Goal: Communication & Community: Answer question/provide support

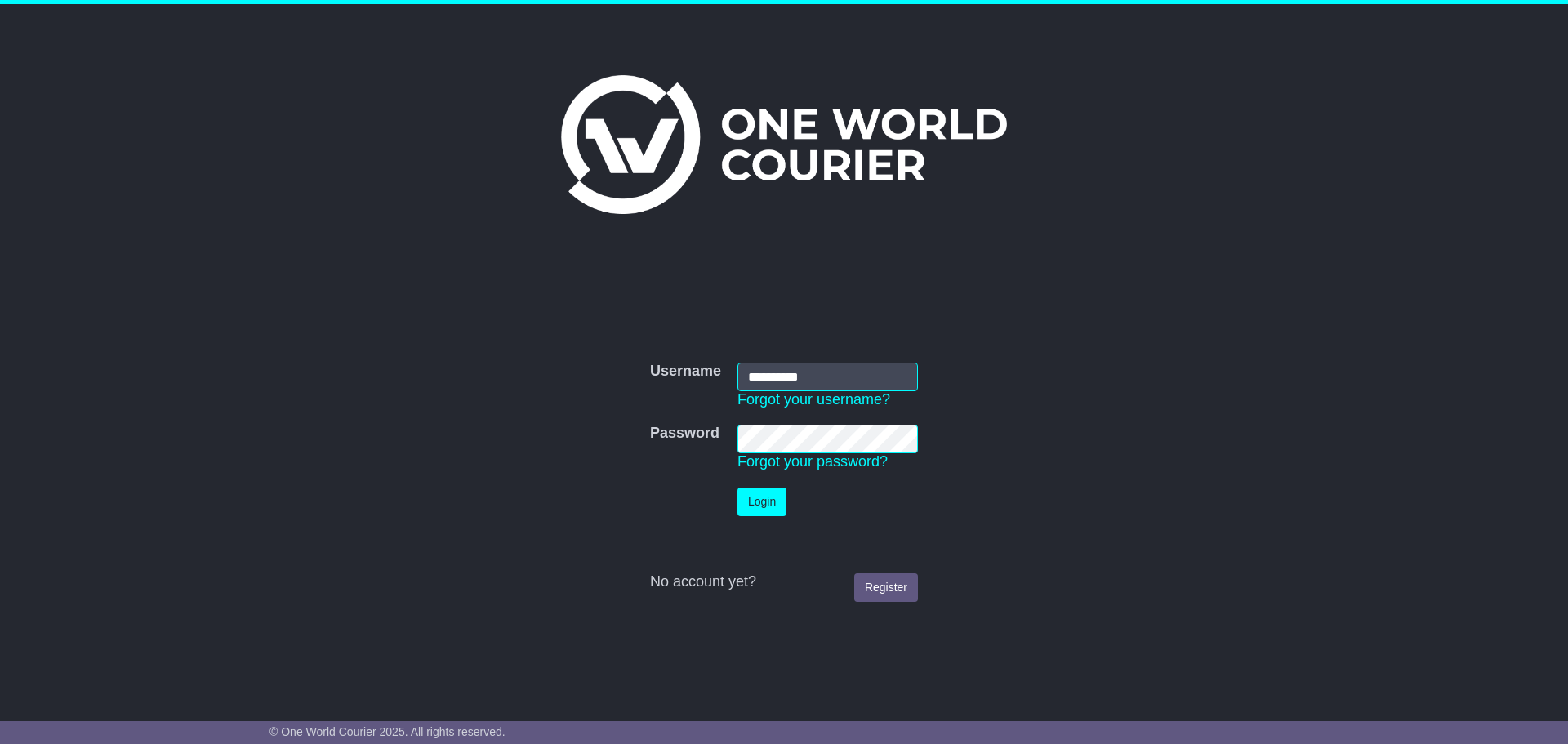
click at [775, 504] on button "Login" at bounding box center [762, 502] width 49 height 29
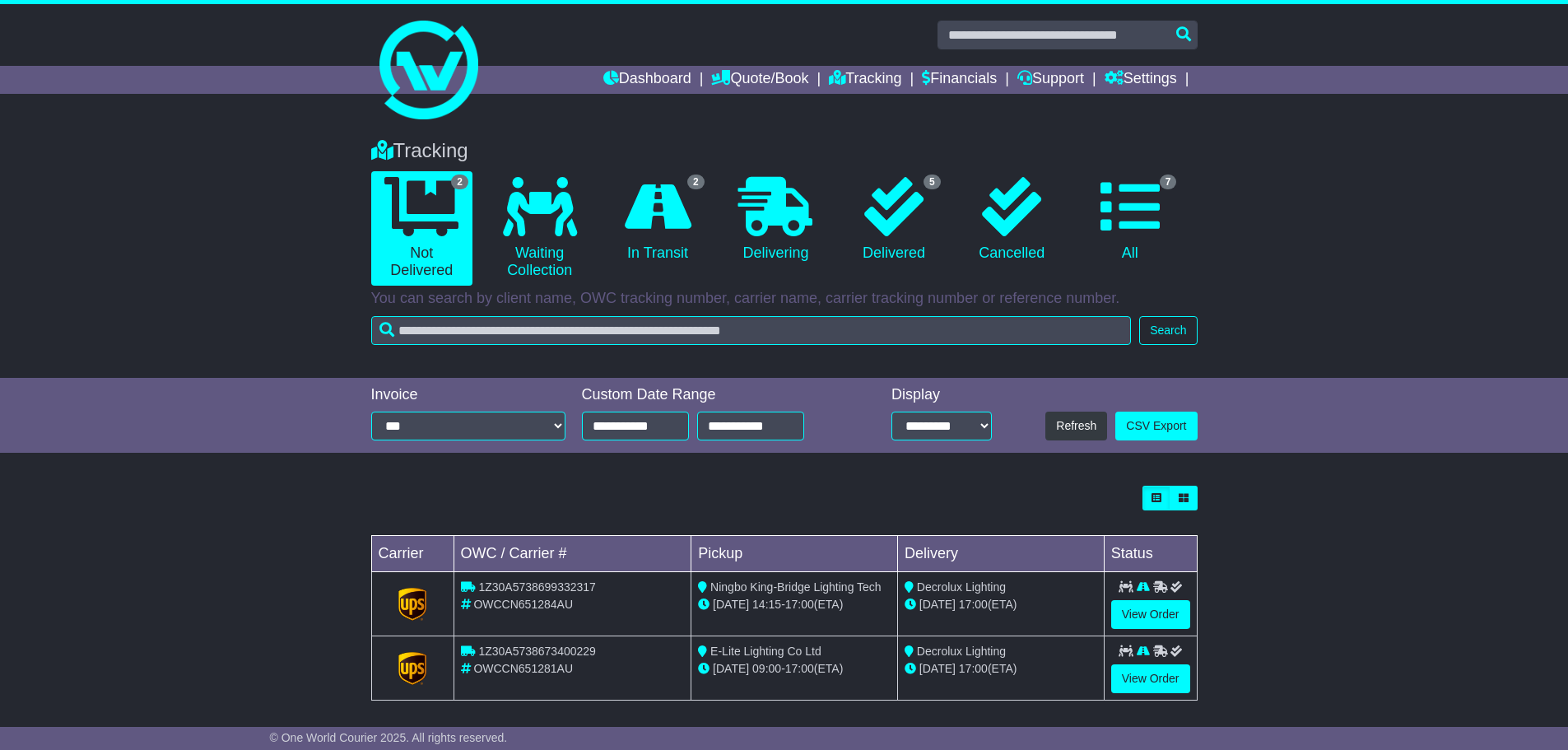
scroll to position [9, 0]
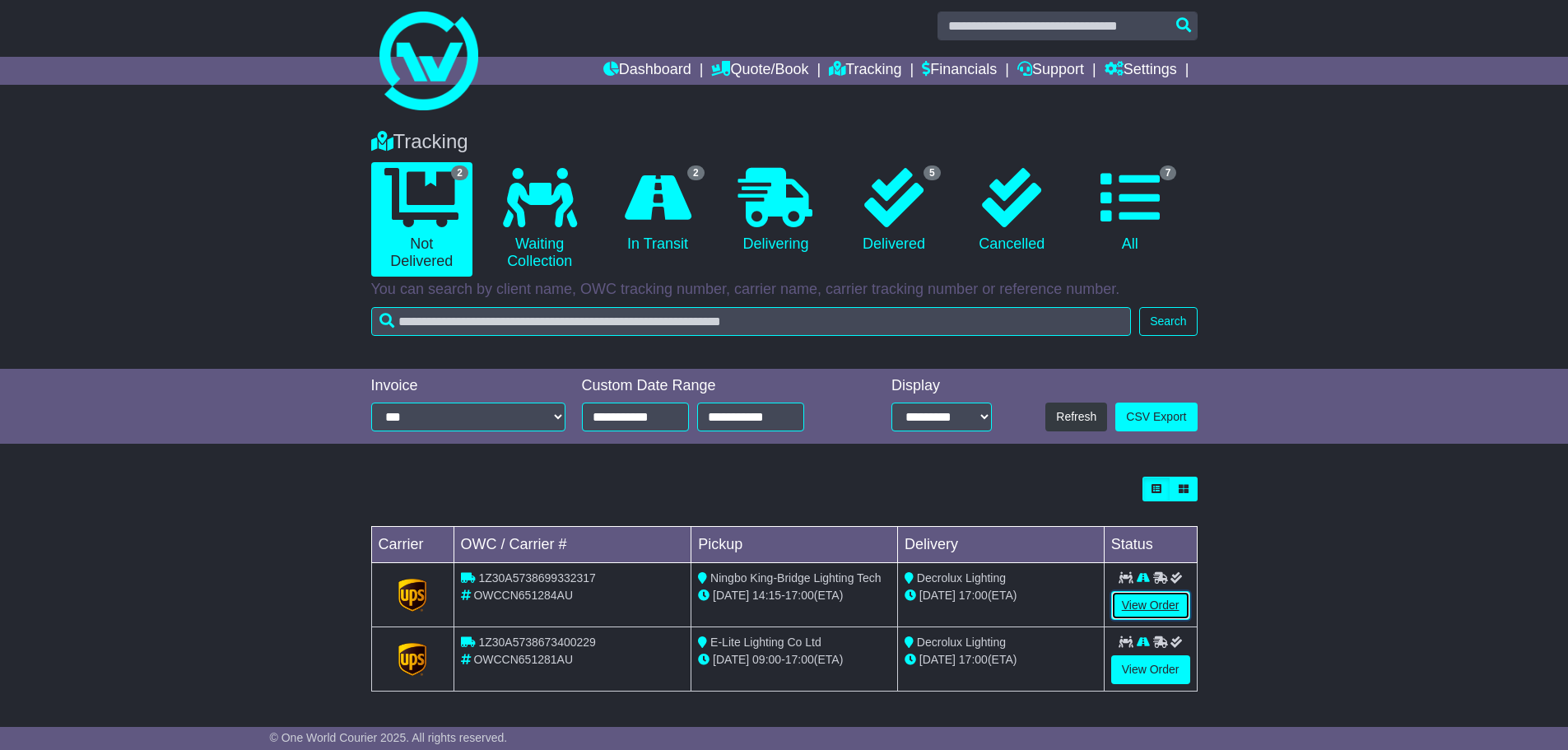
click at [1158, 604] on link "View Order" at bounding box center [1151, 606] width 79 height 29
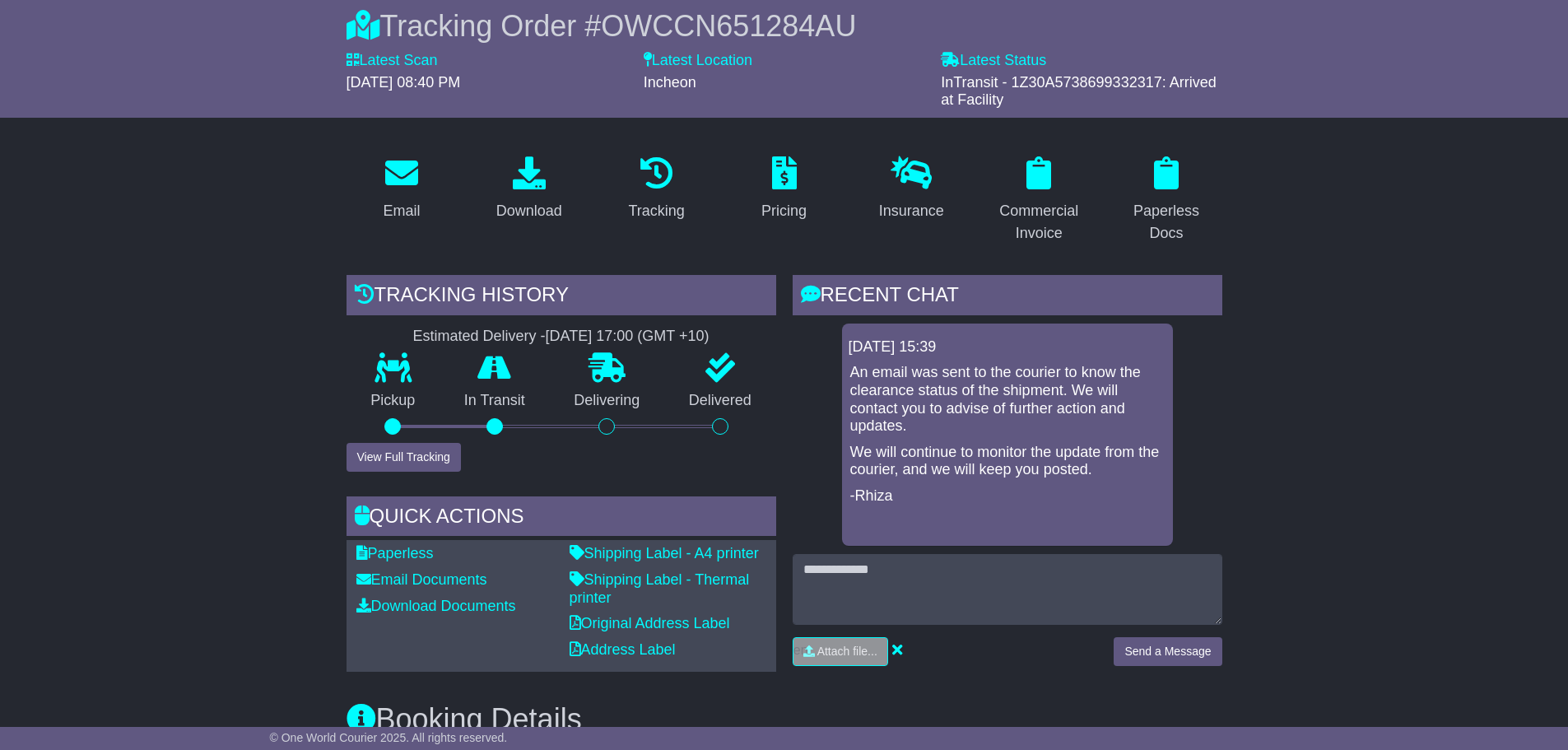
scroll to position [164, 0]
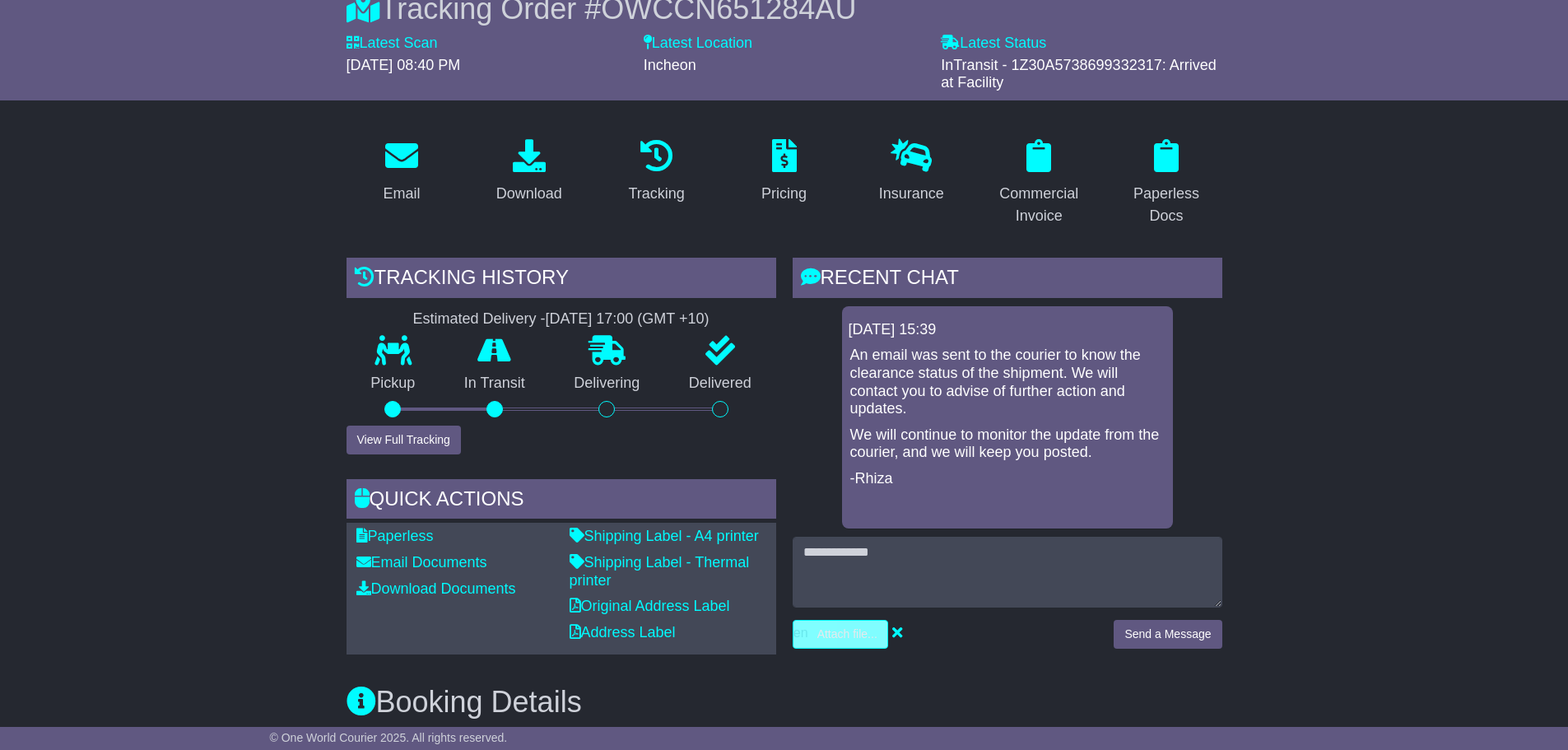
click at [840, 633] on input "file" at bounding box center [763, 634] width 250 height 27
type input "**********"
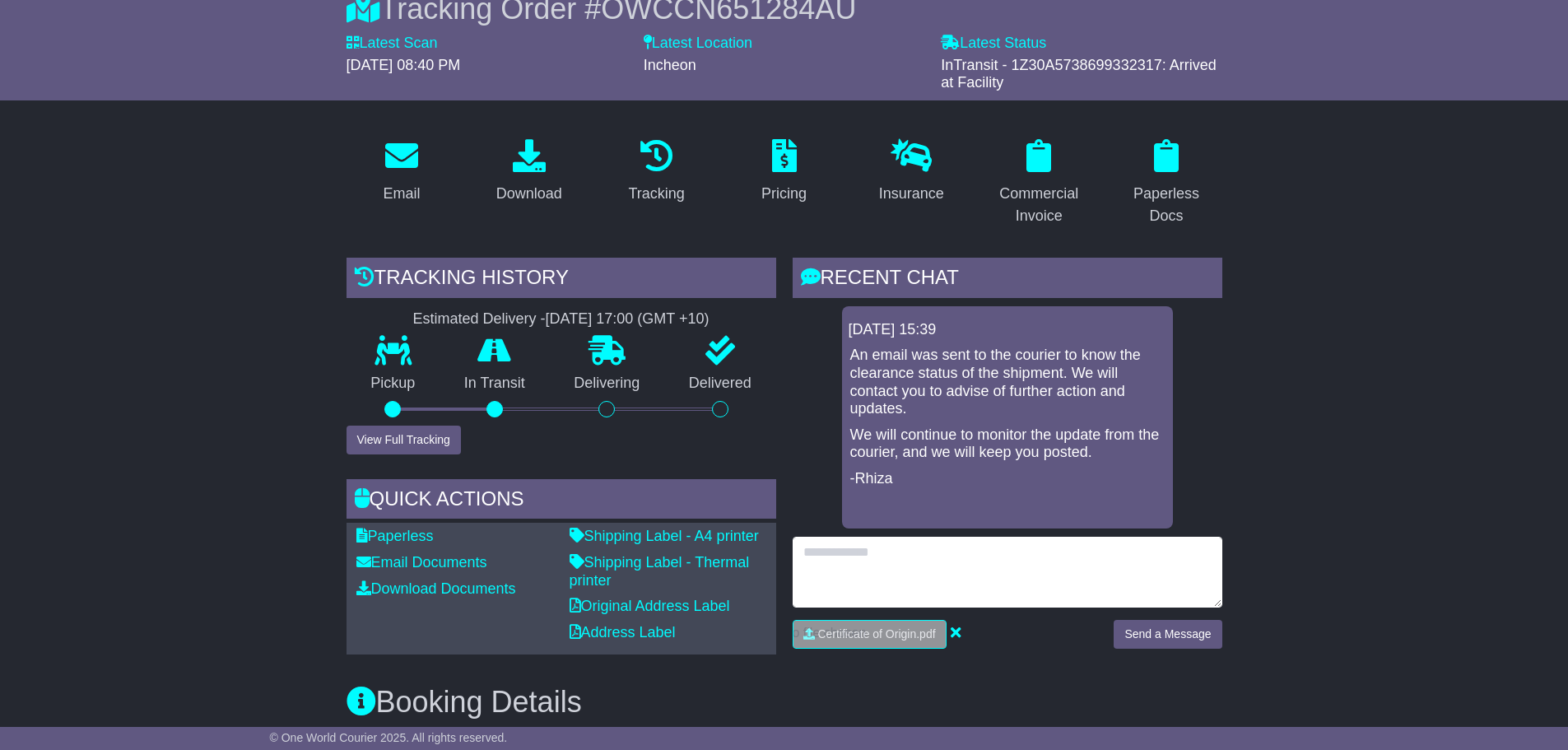
click at [893, 551] on textarea at bounding box center [1007, 572] width 430 height 71
type textarea "**********"
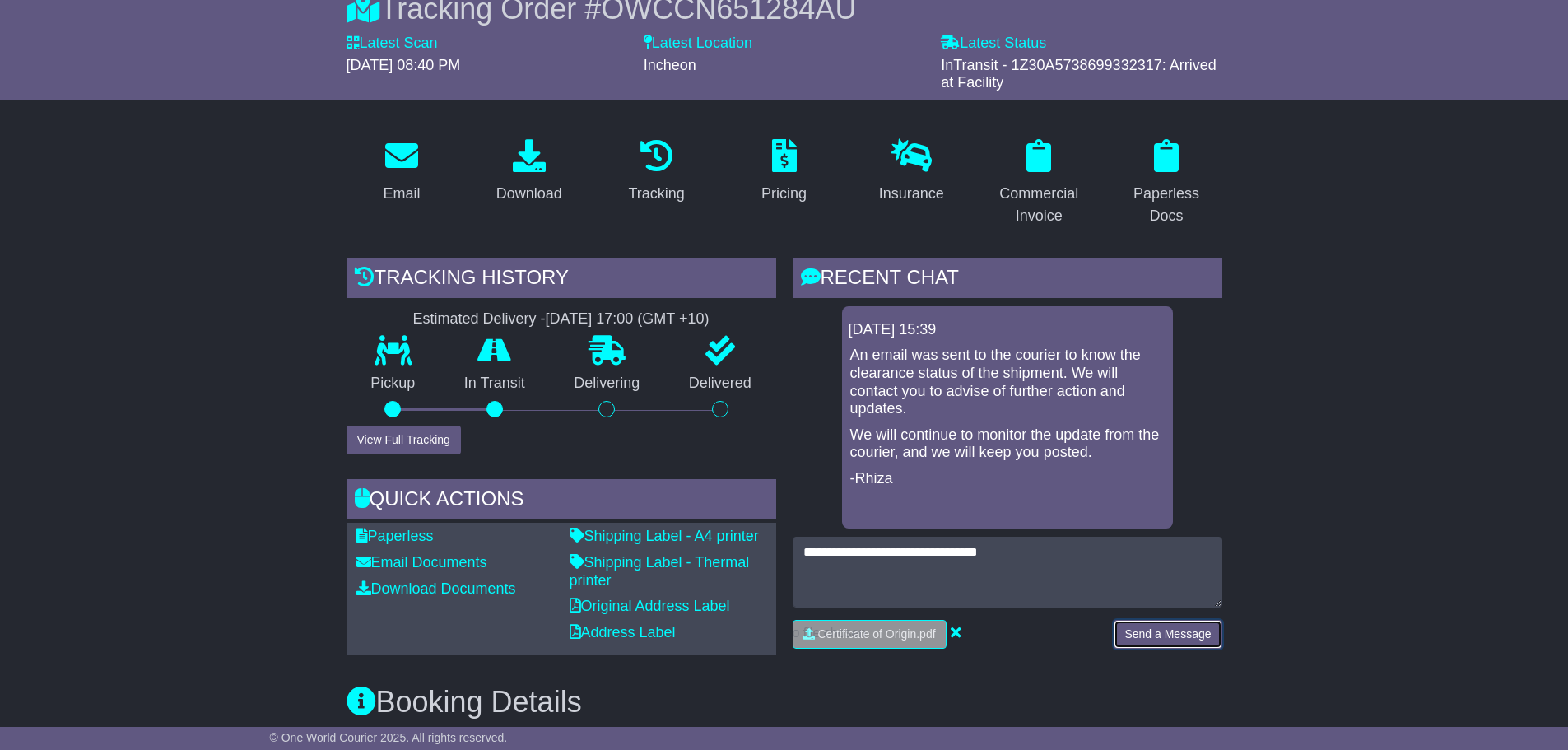
click at [1161, 632] on button "Send a Message" at bounding box center [1167, 634] width 108 height 29
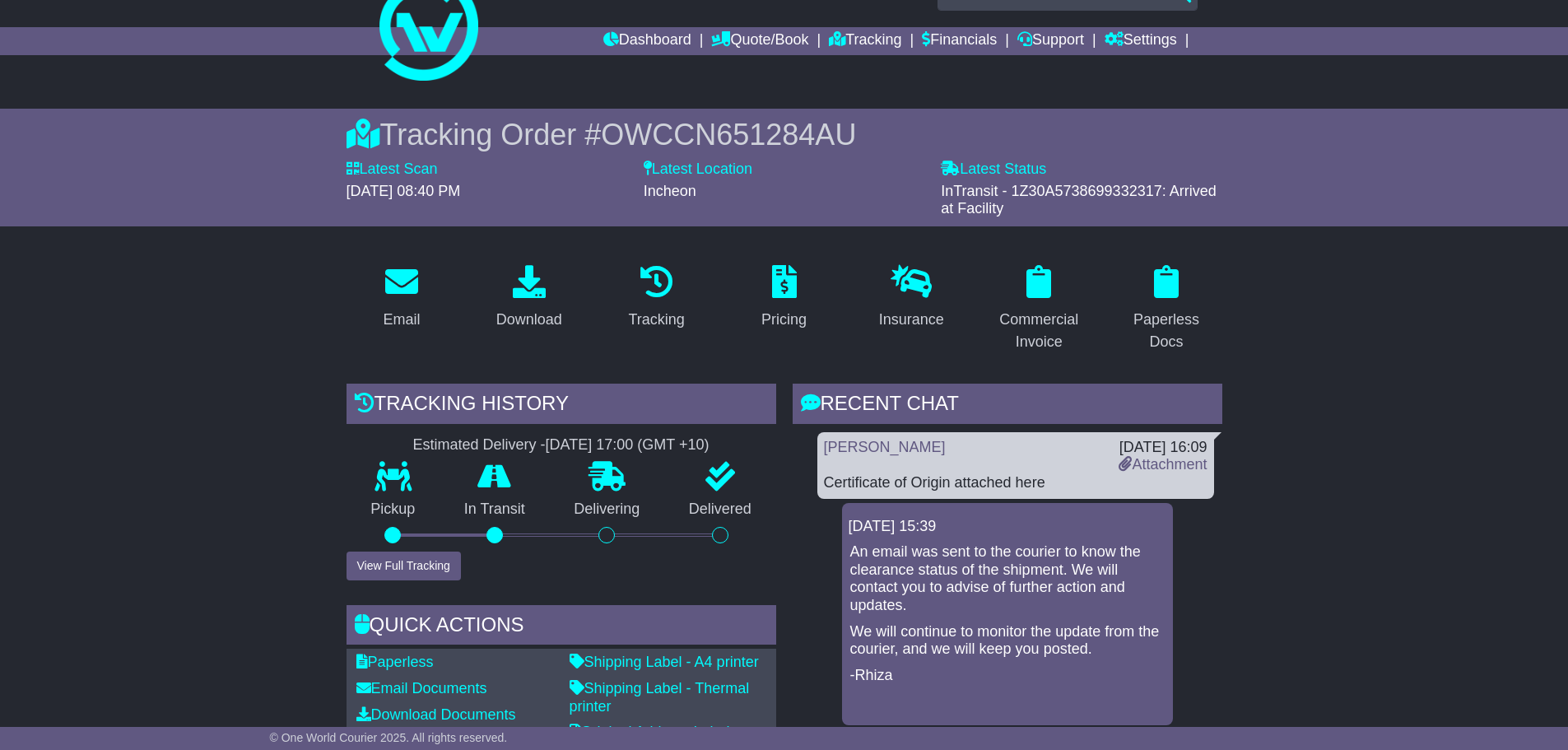
scroll to position [0, 0]
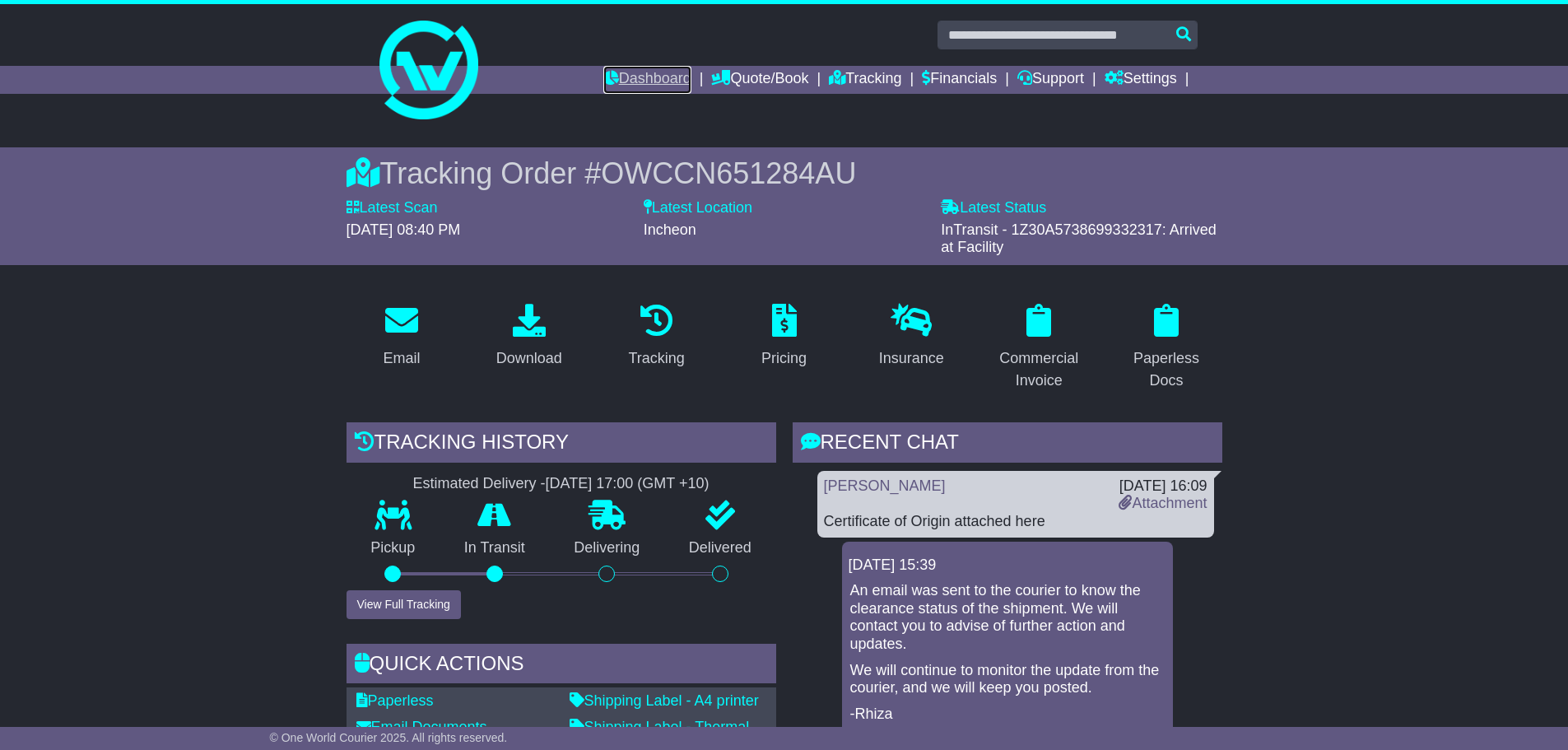
click at [630, 74] on link "Dashboard" at bounding box center [648, 80] width 88 height 28
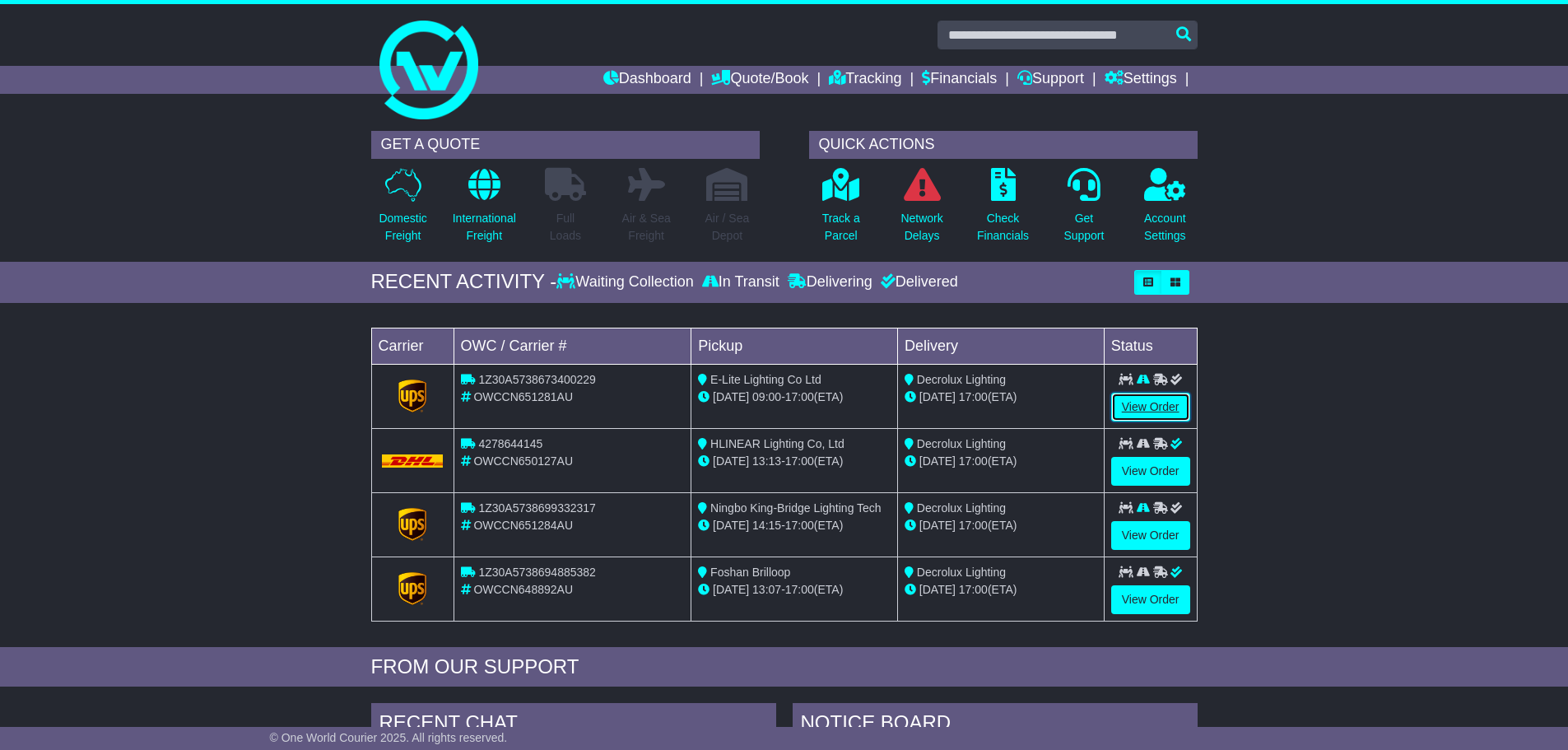
click at [1163, 406] on link "View Order" at bounding box center [1151, 407] width 79 height 29
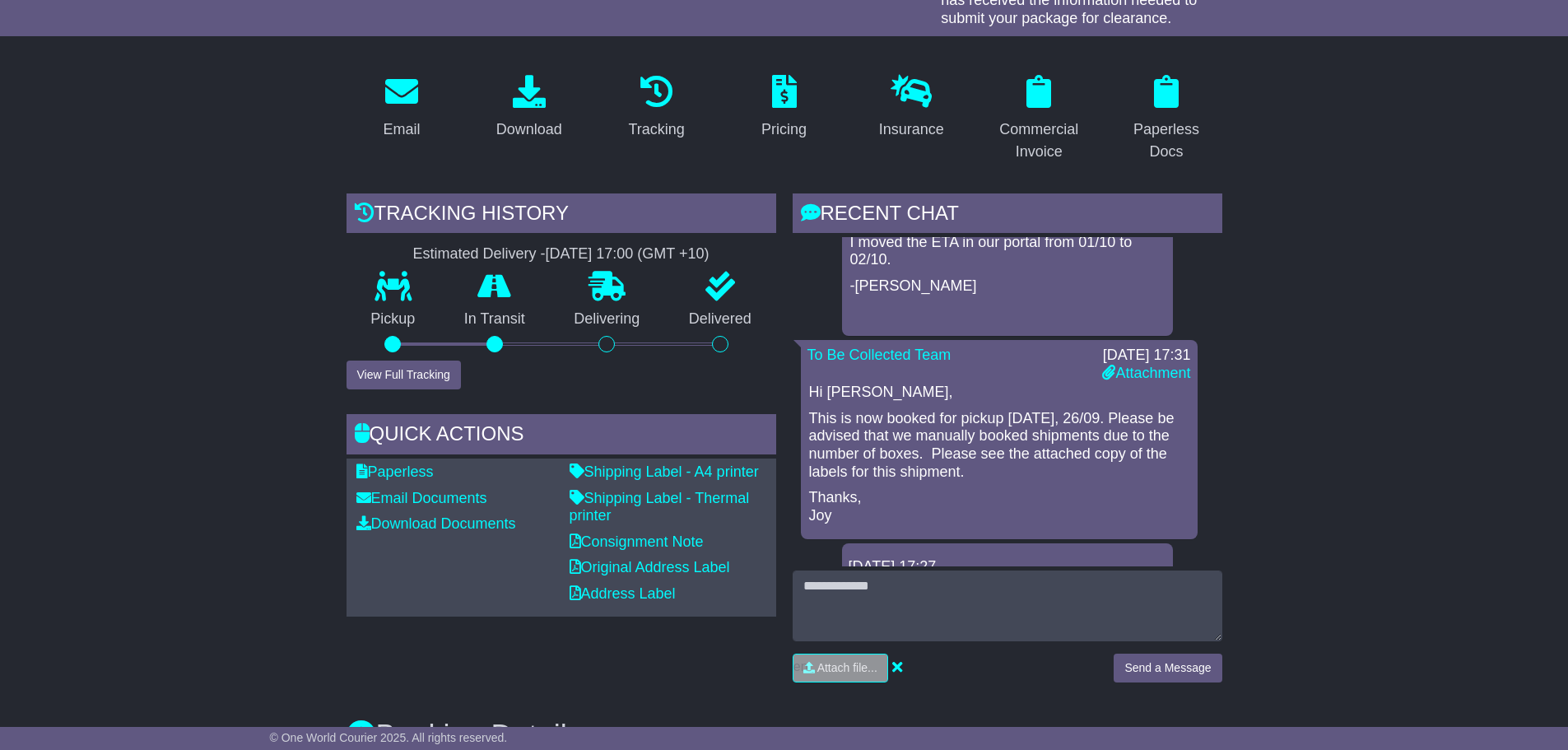
scroll to position [164, 0]
